Goal: Task Accomplishment & Management: Use online tool/utility

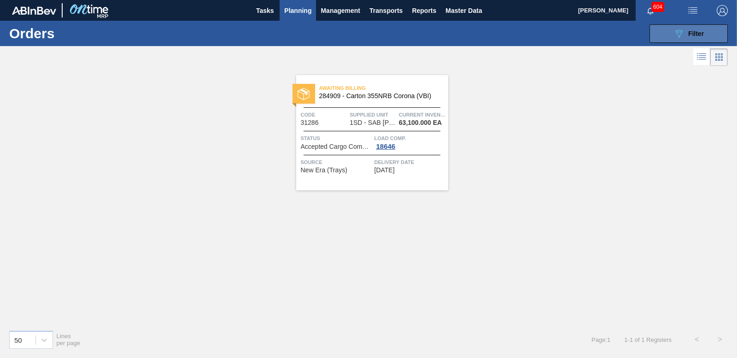
click at [668, 37] on button "089F7B8B-B2A5-4AFE-B5C0-19BA573D28AC Filter" at bounding box center [688, 33] width 78 height 18
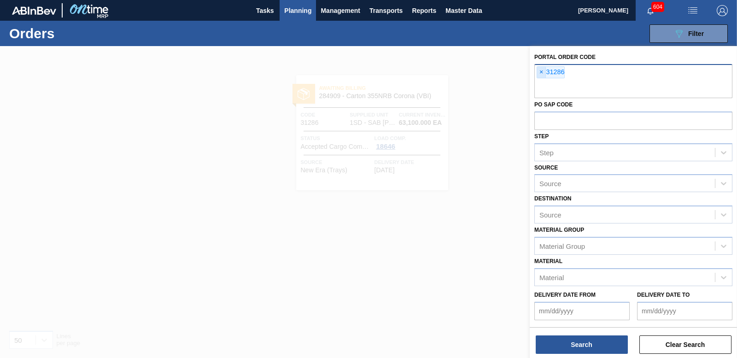
click at [541, 70] on span "×" at bounding box center [541, 72] width 9 height 11
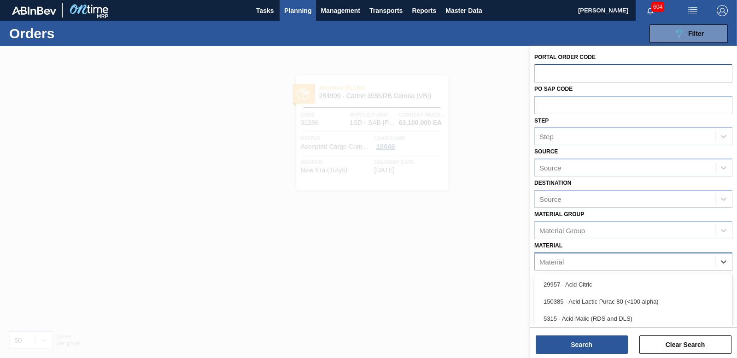
click at [582, 258] on div "Material" at bounding box center [624, 261] width 180 height 13
type input "285154"
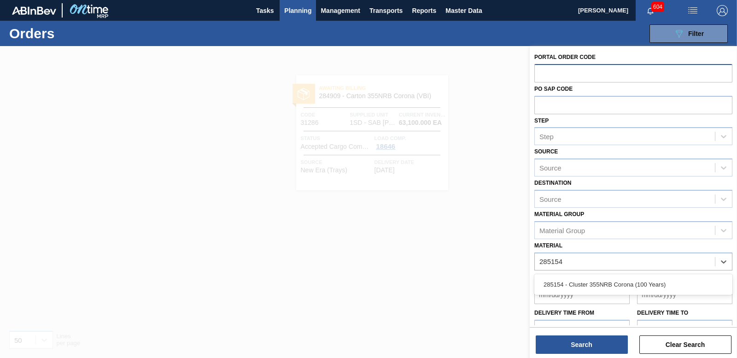
click at [633, 283] on div "285154 - Cluster 355NRB Corona (100 Years)" at bounding box center [633, 284] width 198 height 17
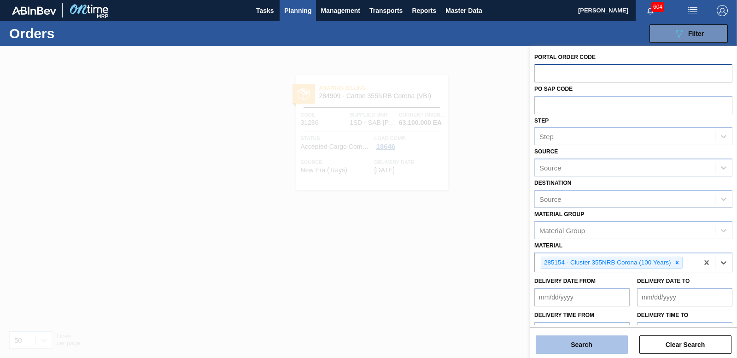
click at [589, 353] on button "Search" at bounding box center [581, 344] width 92 height 18
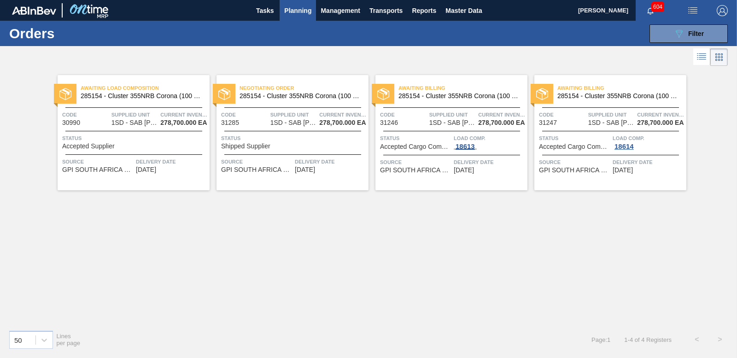
click at [467, 146] on div "18613" at bounding box center [464, 146] width 23 height 7
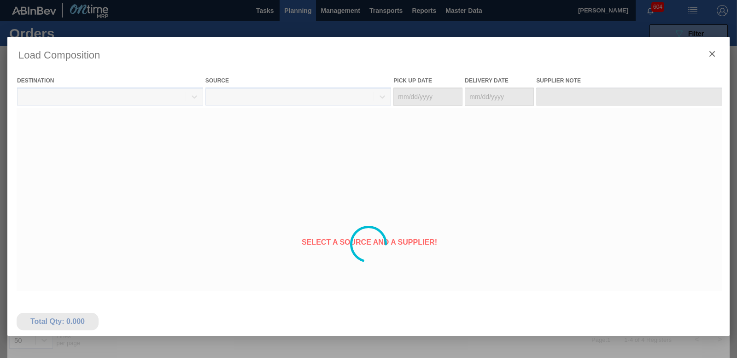
type Date "[DATE]"
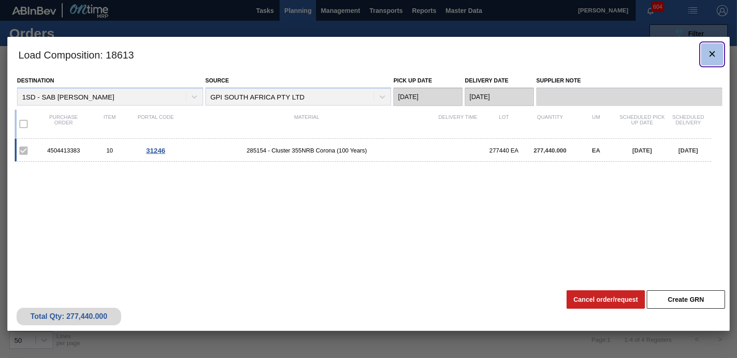
click at [716, 52] on icon "botão de ícone" at bounding box center [711, 53] width 11 height 11
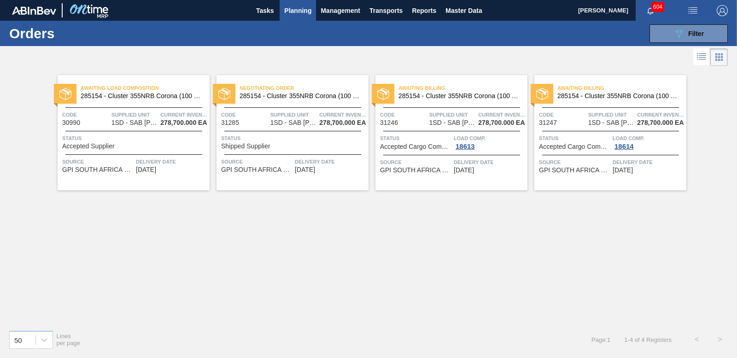
click at [99, 148] on span "Accepted Supplier" at bounding box center [88, 146] width 52 height 7
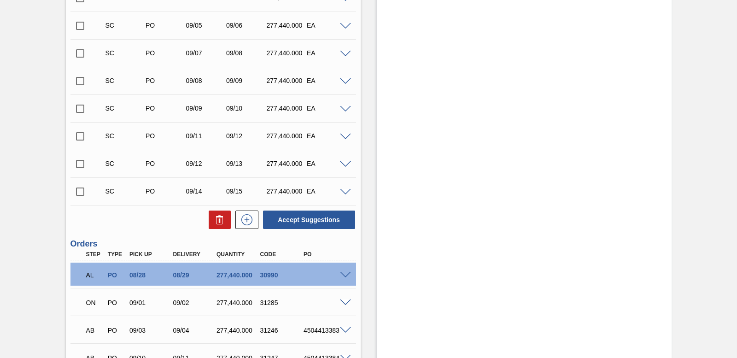
scroll to position [395, 0]
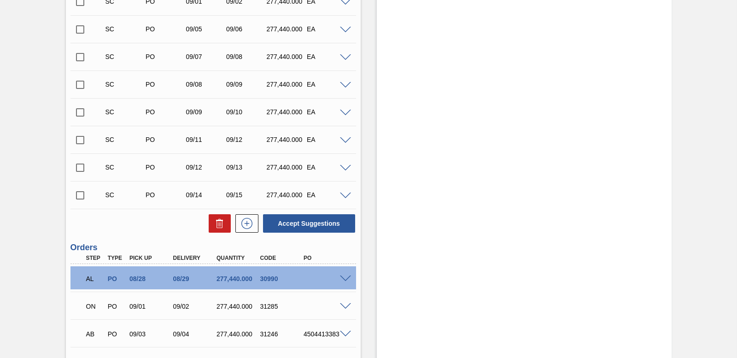
click at [82, 196] on input "checkbox" at bounding box center [79, 195] width 19 height 19
click at [77, 195] on input "checkbox" at bounding box center [79, 195] width 19 height 19
checkbox input "false"
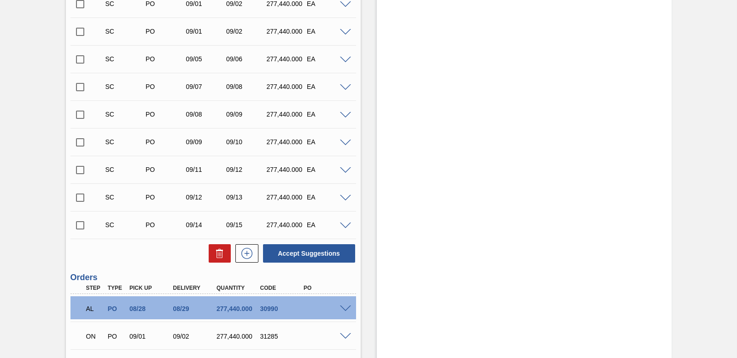
scroll to position [348, 0]
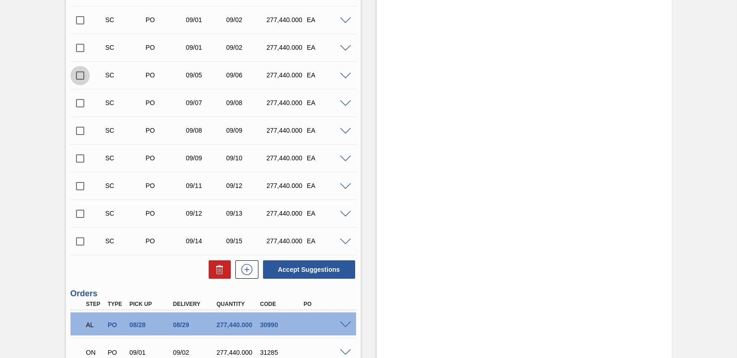
click at [75, 75] on input "checkbox" at bounding box center [79, 75] width 19 height 19
click at [278, 274] on button "Accept Suggestions" at bounding box center [309, 269] width 92 height 18
checkbox input "false"
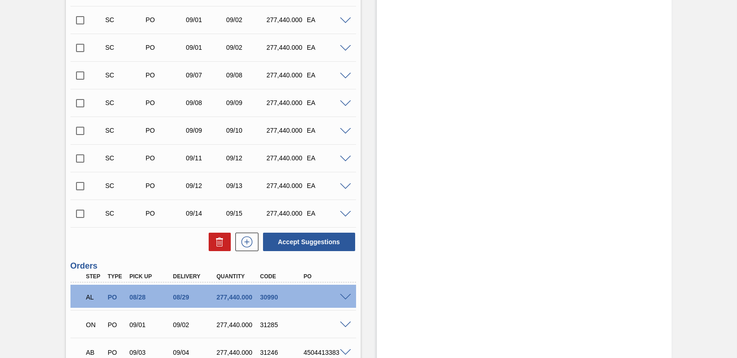
scroll to position [441, 0]
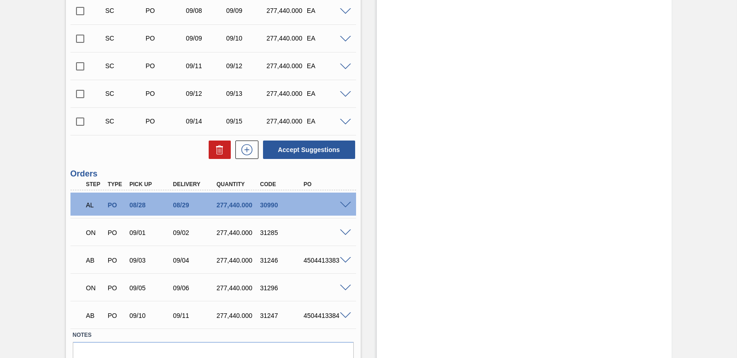
click at [342, 288] on span at bounding box center [345, 288] width 11 height 7
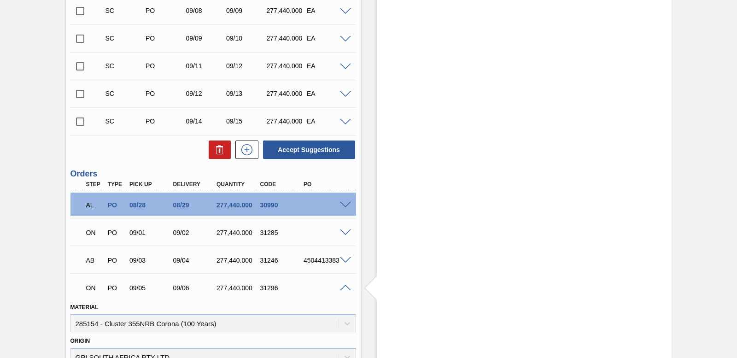
scroll to position [487, 0]
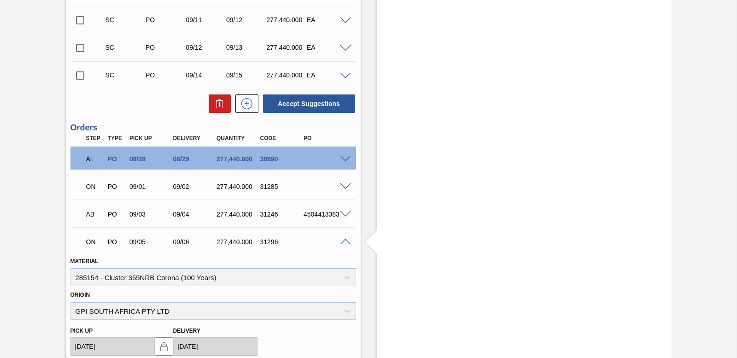
click at [342, 240] on span at bounding box center [345, 241] width 11 height 7
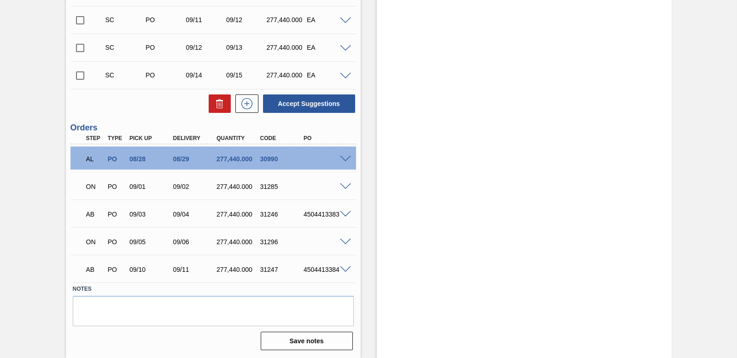
click at [349, 186] on span at bounding box center [345, 186] width 11 height 7
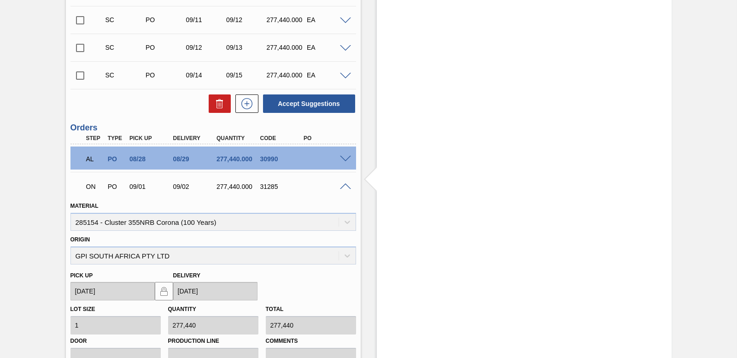
click at [347, 186] on span at bounding box center [345, 186] width 11 height 7
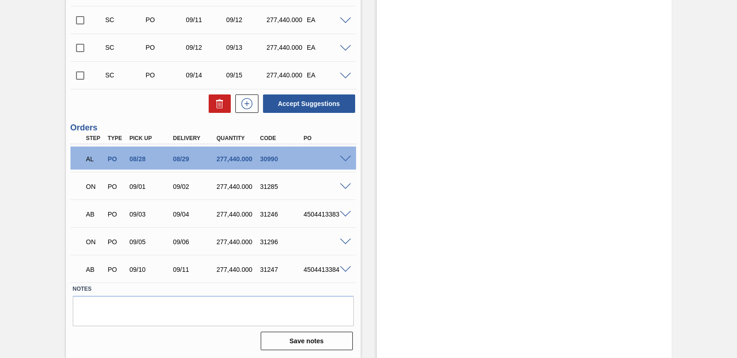
click at [345, 242] on span at bounding box center [345, 241] width 11 height 7
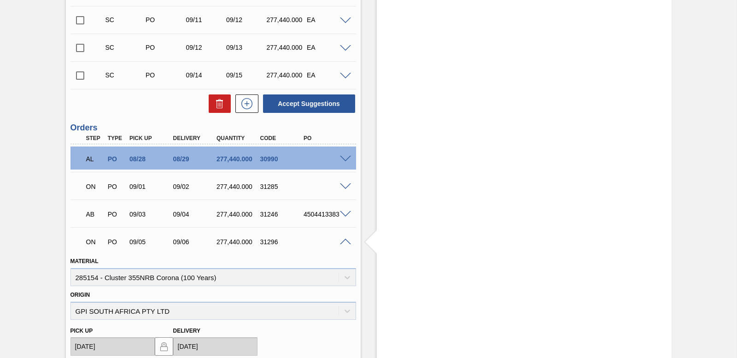
click at [345, 242] on span at bounding box center [345, 241] width 11 height 7
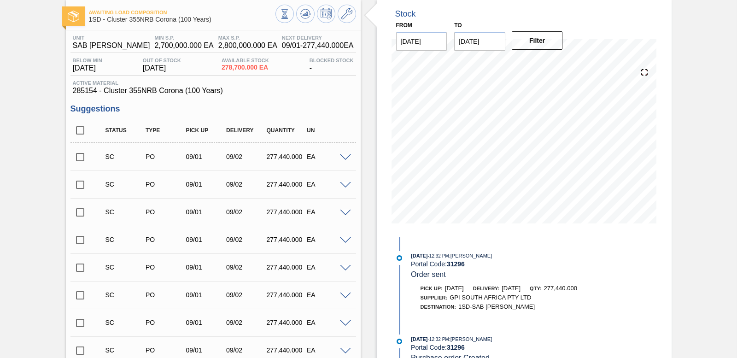
scroll to position [0, 0]
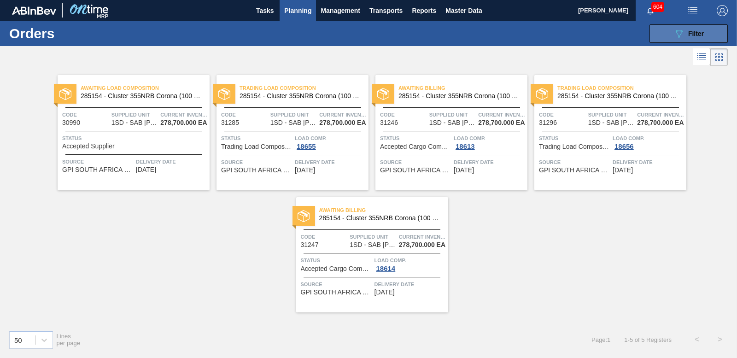
click at [705, 26] on button "089F7B8B-B2A5-4AFE-B5C0-19BA573D28AC Filter" at bounding box center [688, 33] width 78 height 18
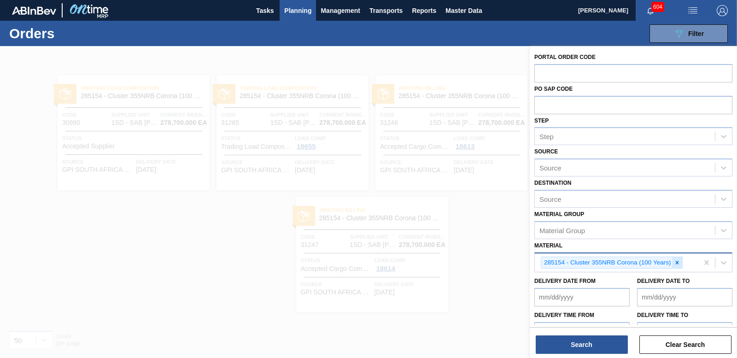
click at [674, 261] on icon at bounding box center [677, 262] width 6 height 6
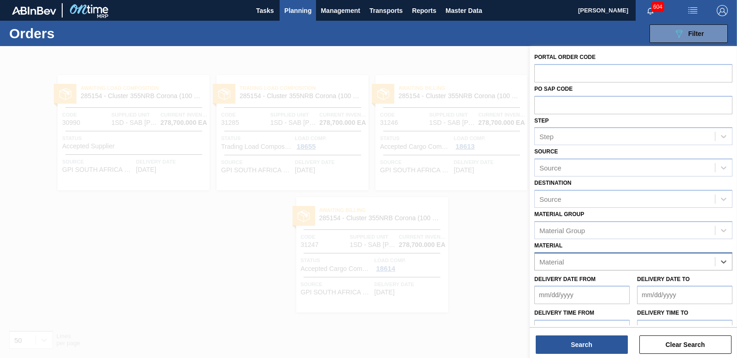
click at [482, 80] on div at bounding box center [368, 225] width 737 height 358
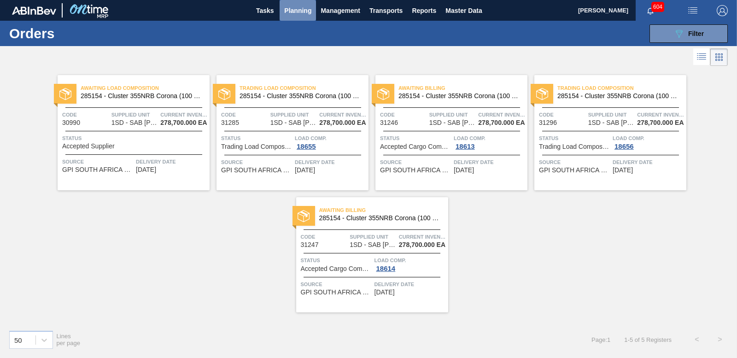
click at [298, 10] on span "Planning" at bounding box center [297, 10] width 27 height 11
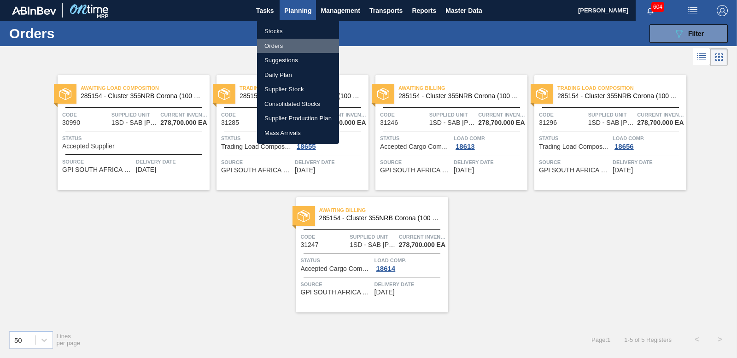
click at [275, 47] on li "Orders" at bounding box center [298, 46] width 82 height 15
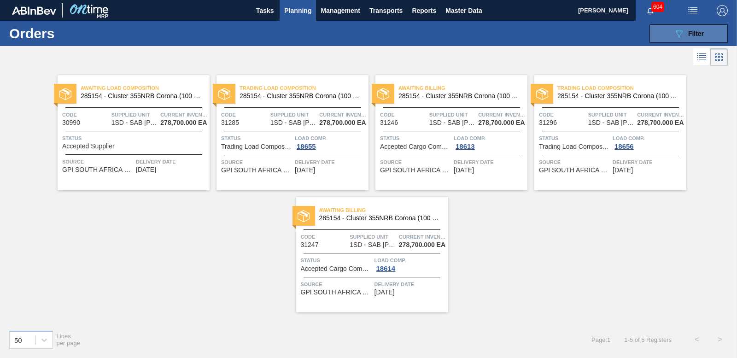
click at [685, 30] on div "089F7B8B-B2A5-4AFE-B5C0-19BA573D28AC Filter" at bounding box center [688, 33] width 30 height 11
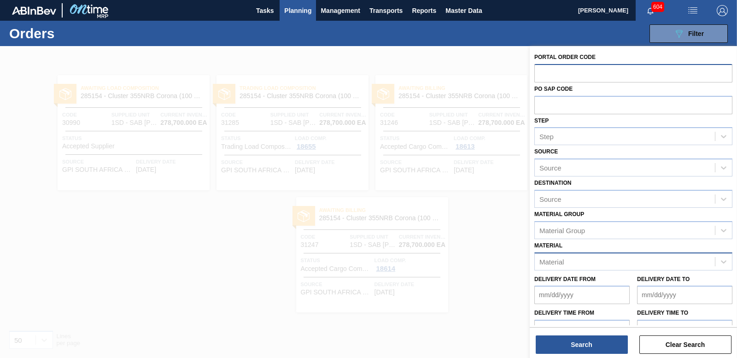
click at [554, 72] on input "text" at bounding box center [633, 72] width 198 height 17
paste input "31285"
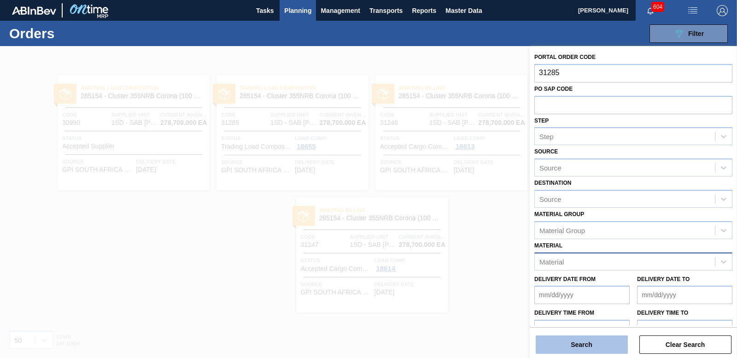
type input "31285"
click at [602, 346] on button "Search" at bounding box center [581, 344] width 92 height 18
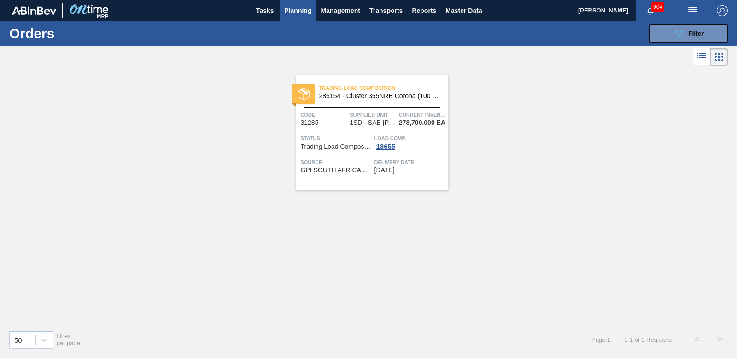
click at [388, 147] on div "18655" at bounding box center [385, 146] width 23 height 7
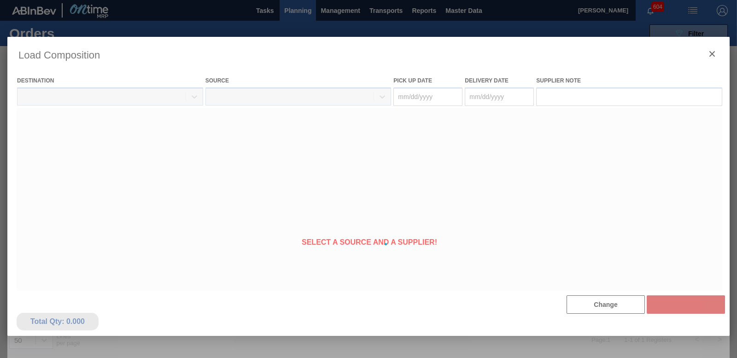
type Date "[DATE]"
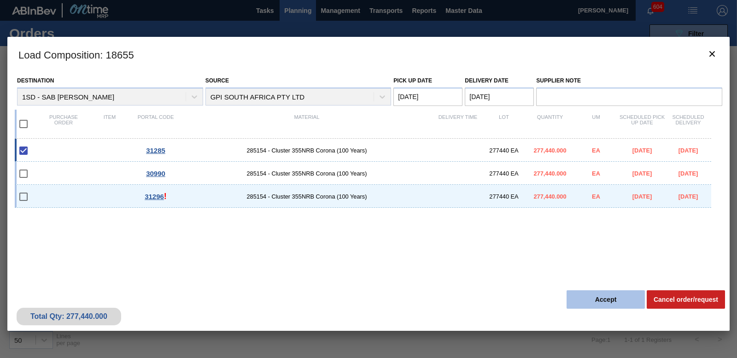
click at [600, 295] on button "Accept" at bounding box center [605, 299] width 78 height 18
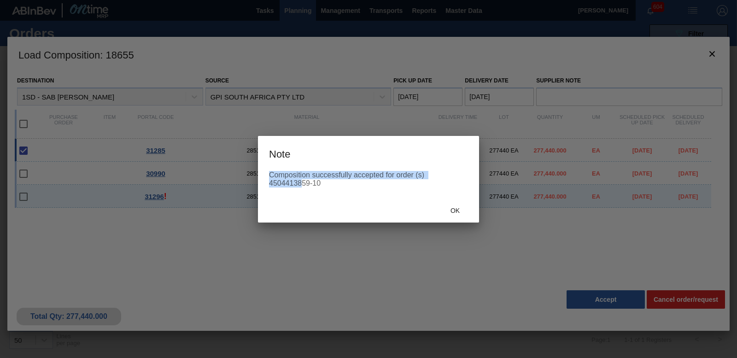
drag, startPoint x: 269, startPoint y: 178, endPoint x: 301, endPoint y: 180, distance: 31.8
click at [301, 180] on div "Composition successfully accepted for order (s) 4504413859-10" at bounding box center [368, 179] width 199 height 17
drag, startPoint x: 301, startPoint y: 180, endPoint x: 327, endPoint y: 189, distance: 28.0
click at [327, 189] on div "Composition successfully accepted for order (s) 4504413859-10" at bounding box center [368, 185] width 221 height 28
click at [270, 181] on div "Composition successfully accepted for order (s) 4504413859-10" at bounding box center [368, 185] width 221 height 28
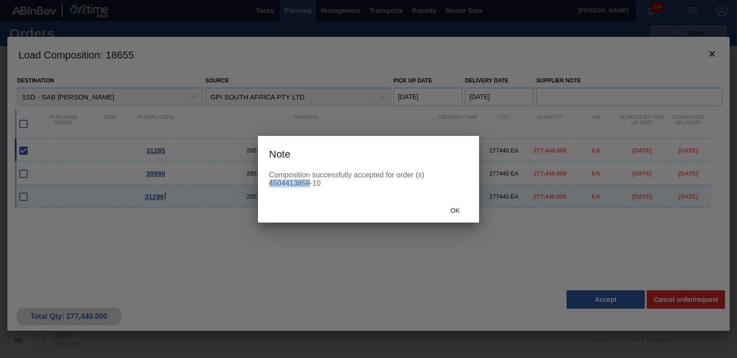
drag, startPoint x: 269, startPoint y: 181, endPoint x: 308, endPoint y: 185, distance: 38.8
click at [308, 185] on div "Composition successfully accepted for order (s) 4504413859-10" at bounding box center [368, 179] width 199 height 17
copy div "4504413859"
click at [455, 215] on div "Ok" at bounding box center [455, 210] width 41 height 17
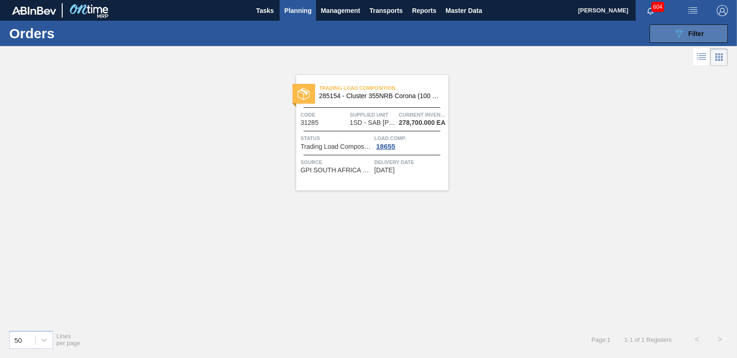
click at [674, 34] on icon "089F7B8B-B2A5-4AFE-B5C0-19BA573D28AC" at bounding box center [678, 33] width 11 height 11
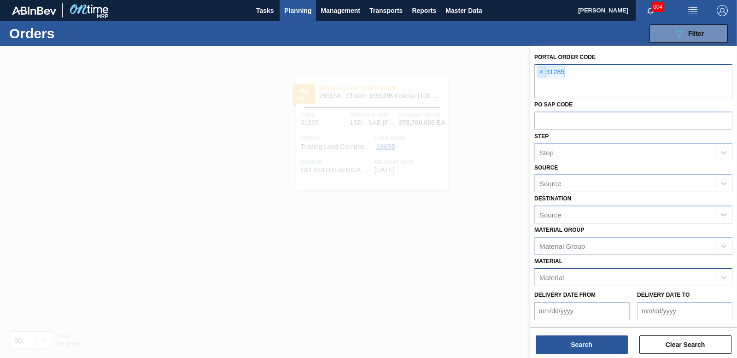
click at [541, 72] on span "×" at bounding box center [541, 72] width 9 height 11
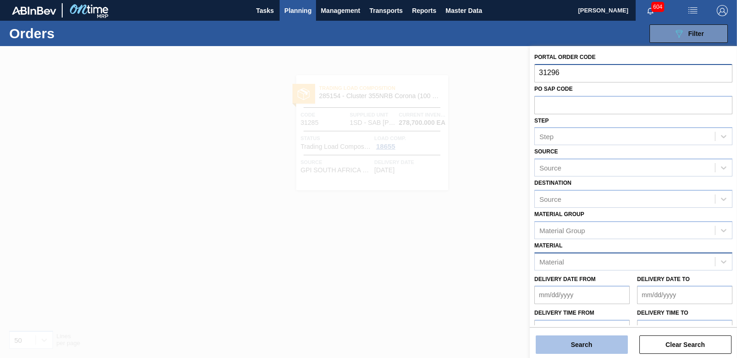
type input "31296"
click at [580, 340] on button "Search" at bounding box center [581, 344] width 92 height 18
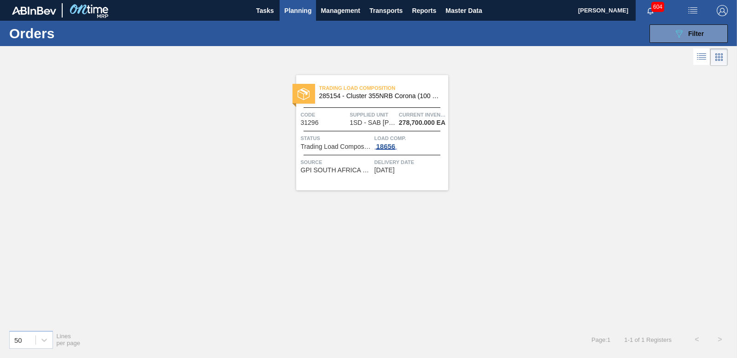
click at [383, 147] on div "18656" at bounding box center [385, 146] width 23 height 7
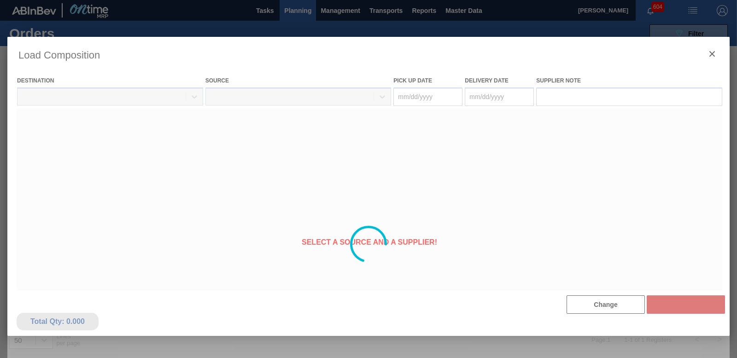
type Date "[DATE]"
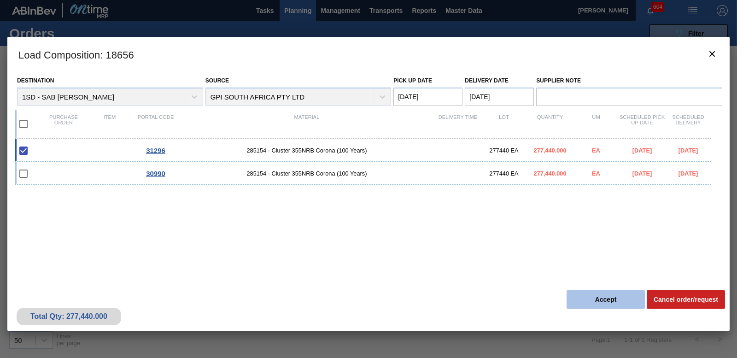
click at [595, 296] on button "Accept" at bounding box center [605, 299] width 78 height 18
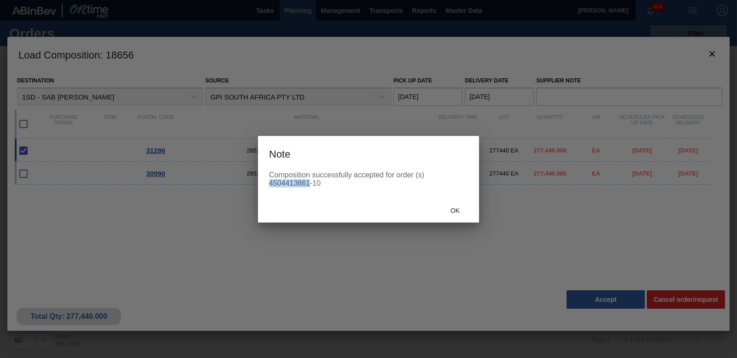
drag, startPoint x: 270, startPoint y: 180, endPoint x: 308, endPoint y: 180, distance: 37.8
click at [308, 180] on div "Composition successfully accepted for order (s) 4504413861-10" at bounding box center [368, 179] width 199 height 17
copy div "4504413861"
